Goal: Task Accomplishment & Management: Manage account settings

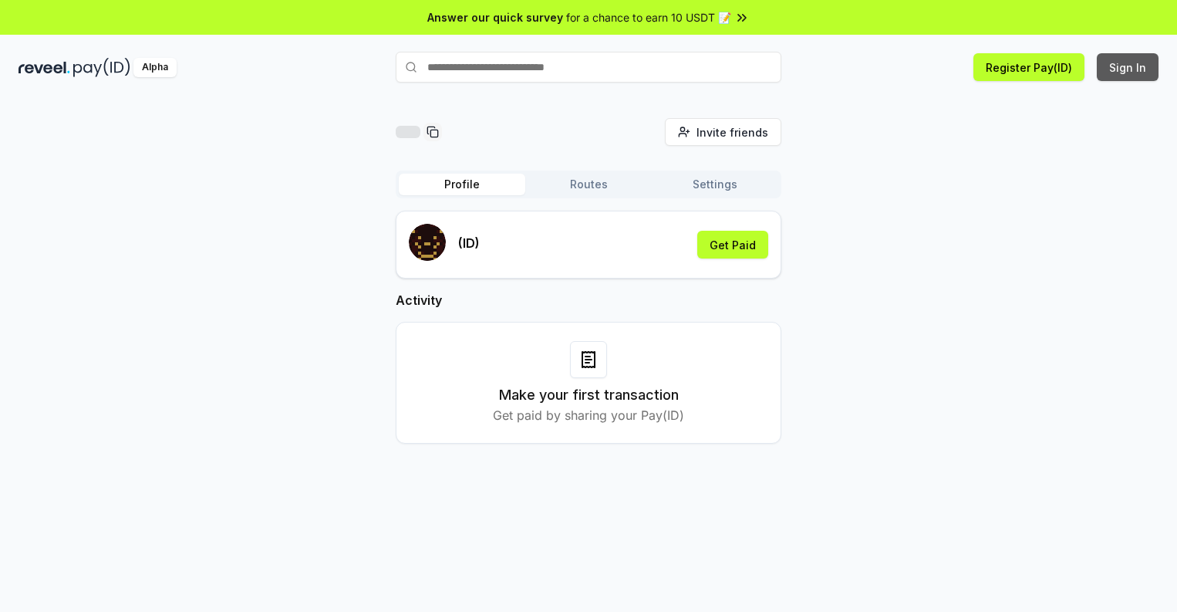
click at [1128, 67] on button "Sign In" at bounding box center [1128, 67] width 62 height 28
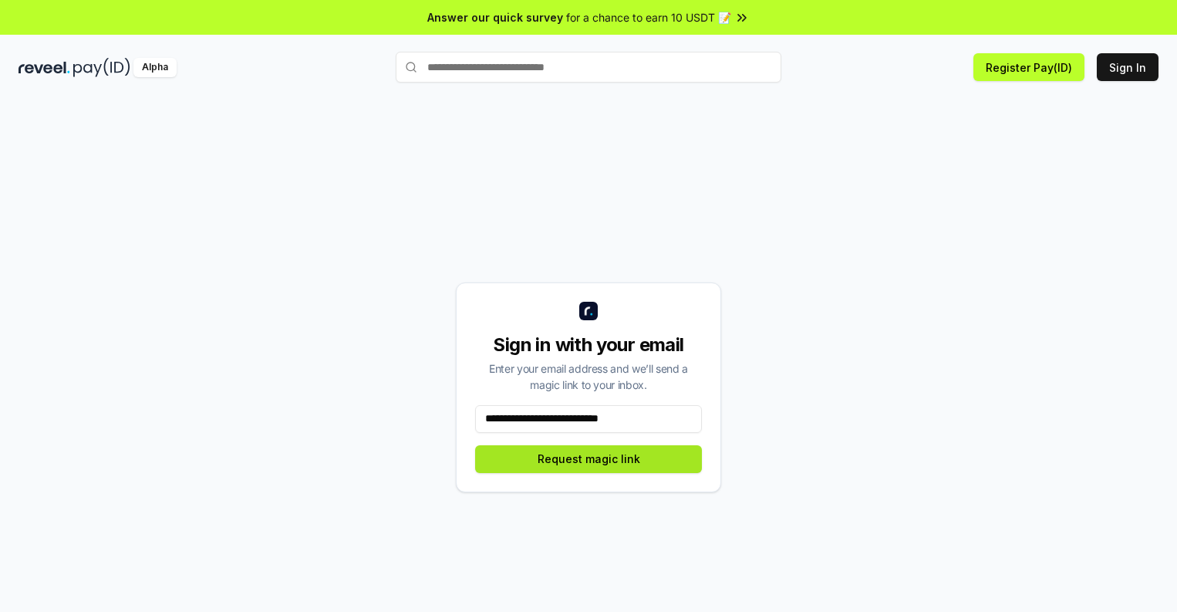
type input "**********"
click at [588, 458] on button "Request magic link" at bounding box center [588, 459] width 227 height 28
